Goal: Information Seeking & Learning: Find specific page/section

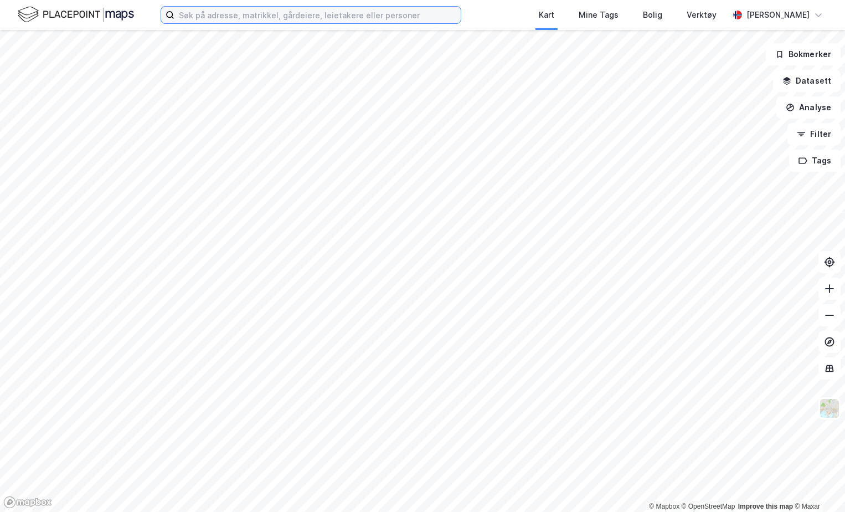
click at [250, 14] on input at bounding box center [318, 15] width 286 height 17
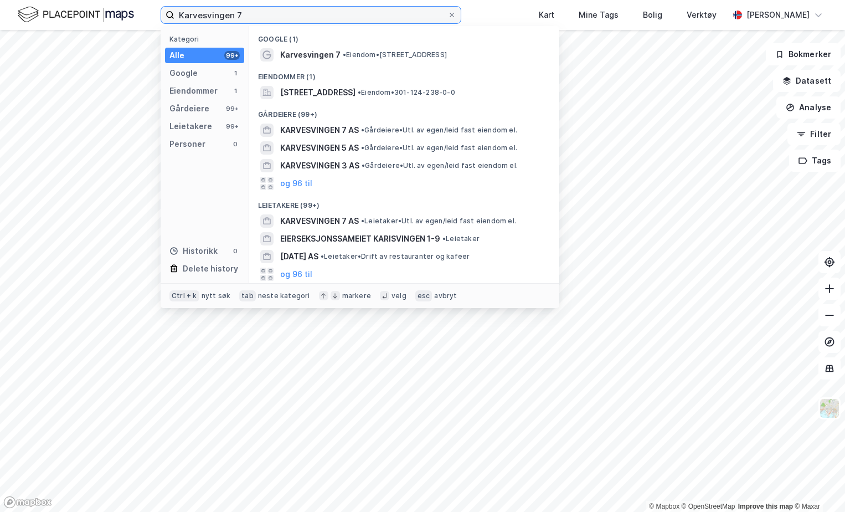
type input "Karvesvingen 7"
click at [393, 64] on div "Eiendommer (1)" at bounding box center [404, 74] width 310 height 20
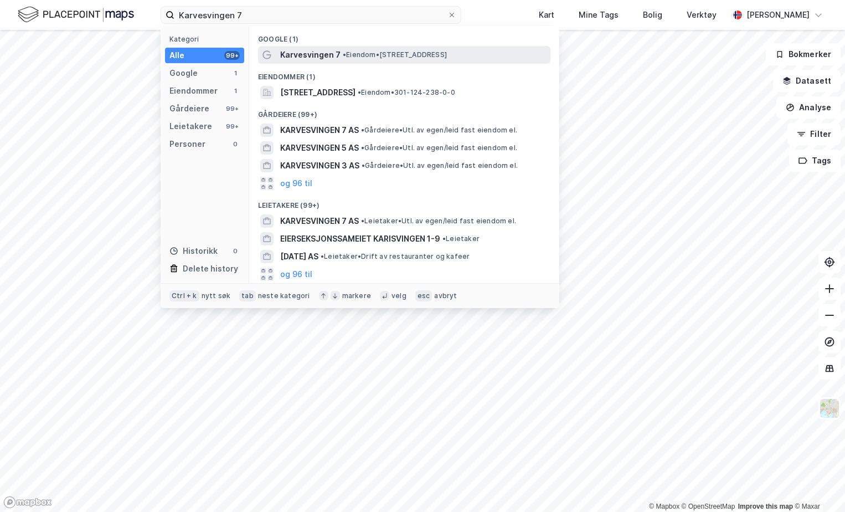
click at [392, 55] on span "• Eiendom • [STREET_ADDRESS]" at bounding box center [395, 54] width 104 height 9
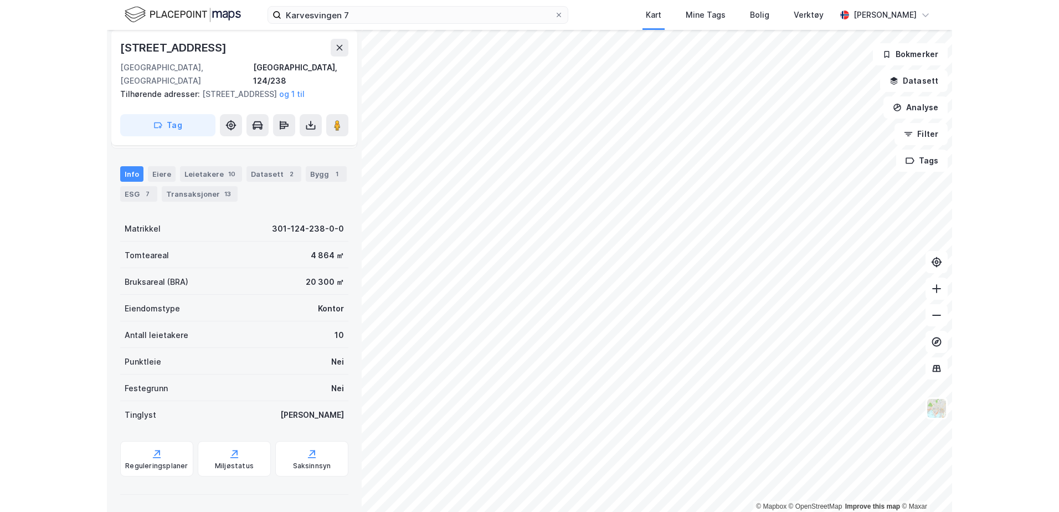
scroll to position [117, 0]
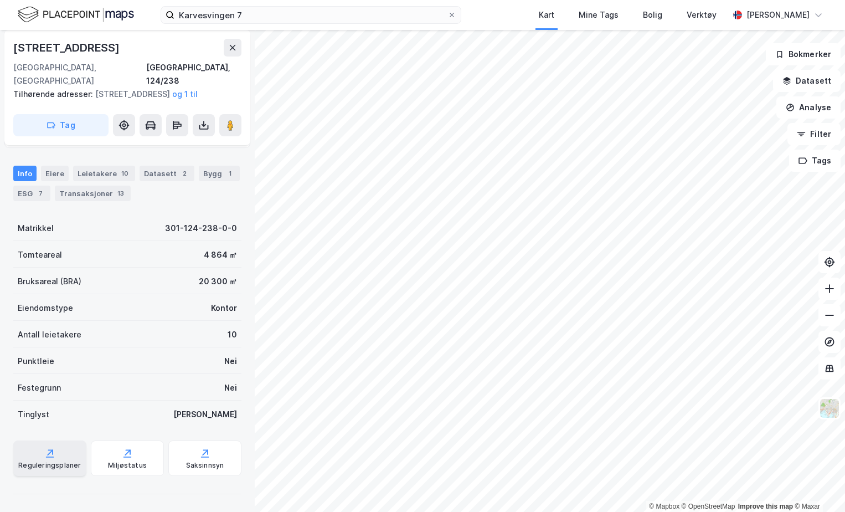
click at [59, 467] on div "Reguleringsplaner" at bounding box center [49, 465] width 63 height 9
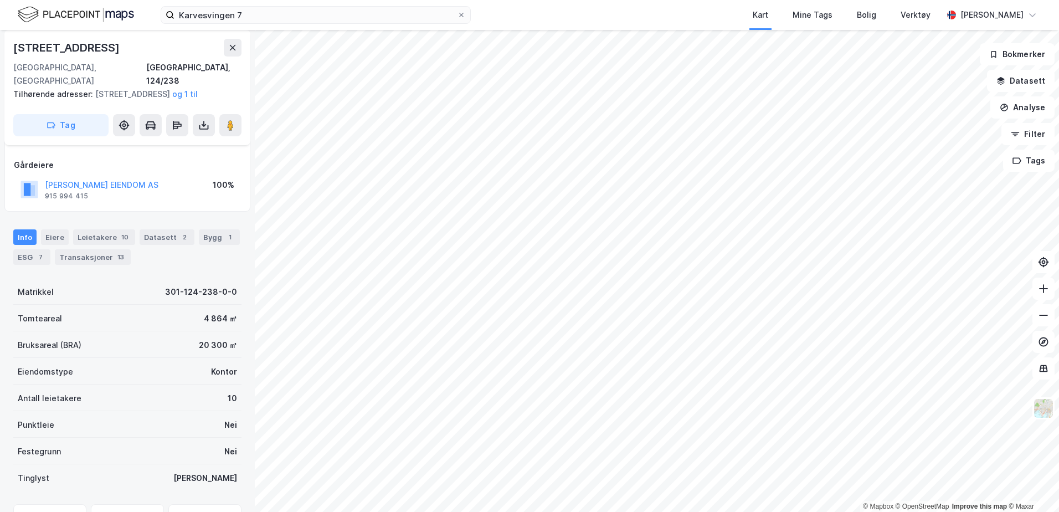
scroll to position [0, 0]
